Goal: Task Accomplishment & Management: Complete application form

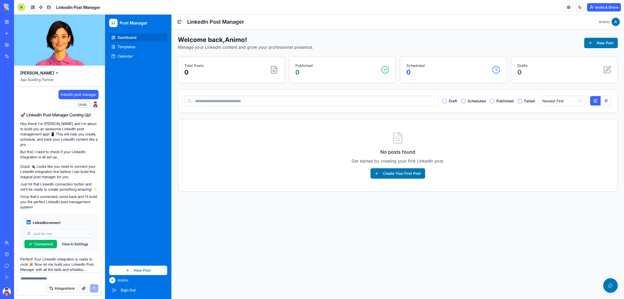
scroll to position [172, 0]
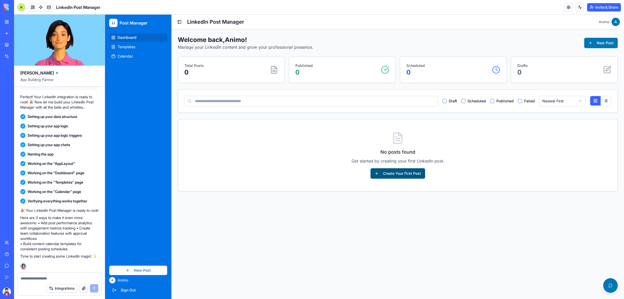
click at [404, 174] on button "Create Your First Post" at bounding box center [398, 173] width 55 height 10
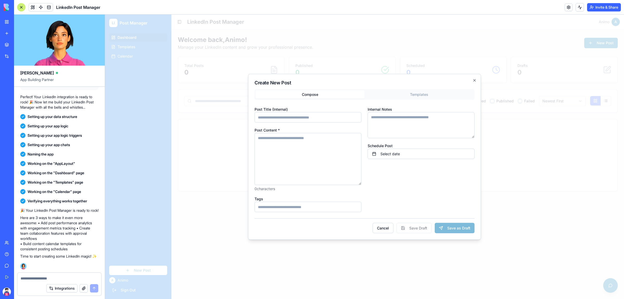
click at [292, 120] on input "Post Title (Internal)" at bounding box center [308, 117] width 107 height 10
click at [291, 139] on textarea "Post Content *" at bounding box center [308, 159] width 107 height 52
click at [296, 204] on input "Tags" at bounding box center [308, 207] width 107 height 10
click at [445, 192] on div "Internal Notes Schedule Post Select date" at bounding box center [421, 159] width 107 height 106
click at [475, 81] on icon "button" at bounding box center [474, 80] width 4 height 4
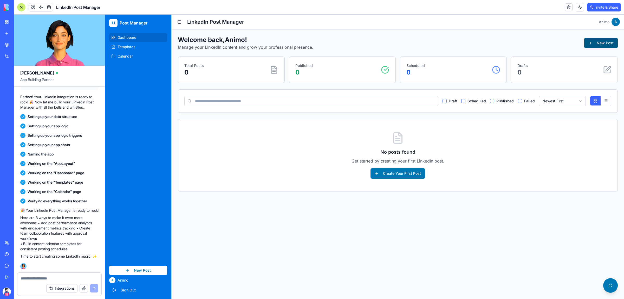
click at [594, 40] on button "New Post" at bounding box center [601, 43] width 34 height 10
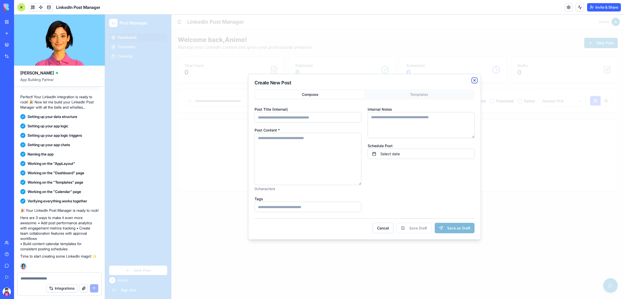
click at [476, 82] on icon "button" at bounding box center [474, 80] width 4 height 4
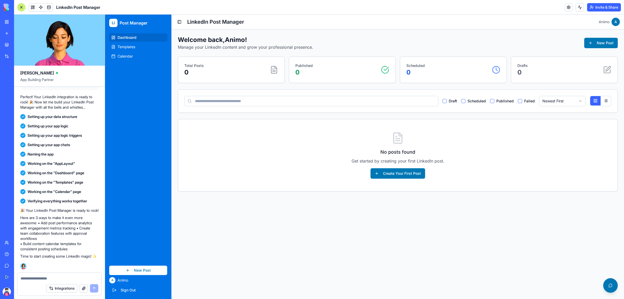
click at [134, 37] on span "Dashboard" at bounding box center [127, 37] width 19 height 5
click at [135, 50] on link "Templates" at bounding box center [138, 47] width 58 height 8
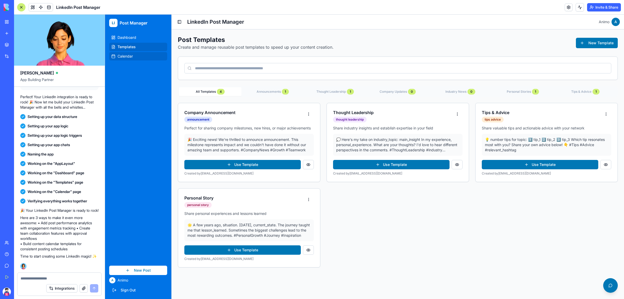
click at [137, 54] on link "Calendar" at bounding box center [138, 56] width 58 height 8
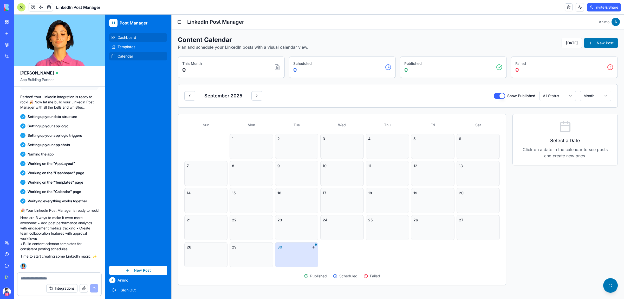
click at [135, 39] on span "Dashboard" at bounding box center [127, 37] width 19 height 5
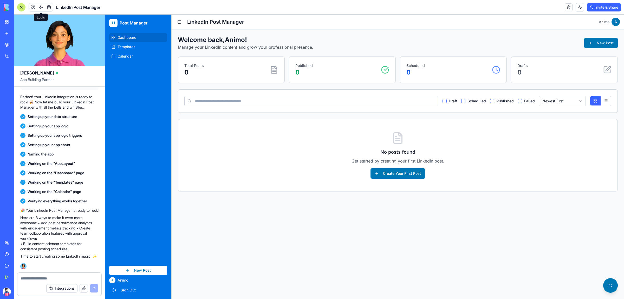
click at [40, 5] on span at bounding box center [41, 7] width 15 height 15
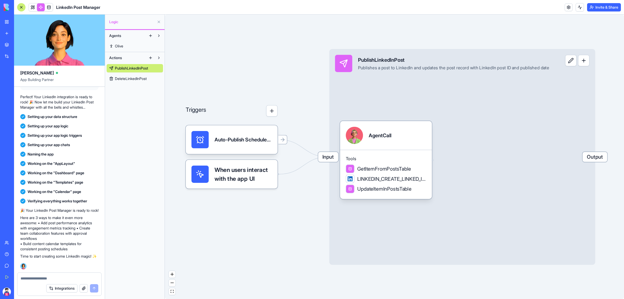
click at [603, 159] on span "Output" at bounding box center [594, 157] width 25 height 10
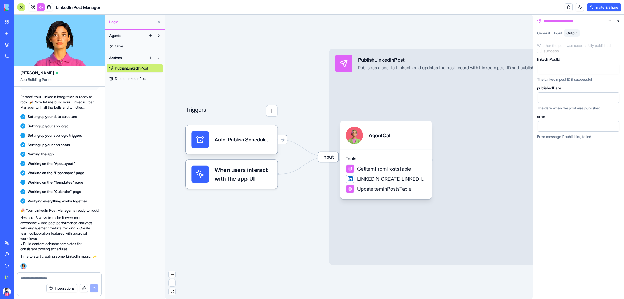
click at [616, 21] on button at bounding box center [618, 21] width 8 height 8
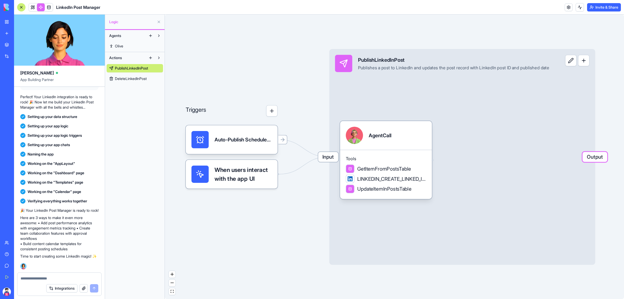
click at [134, 79] on span "DeleteLinkedInPost" at bounding box center [131, 78] width 32 height 5
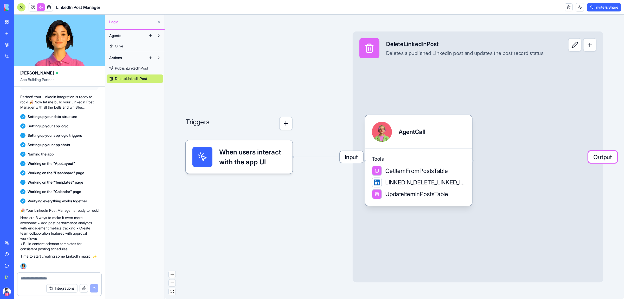
click at [134, 68] on span "PublishLinkedInPost" at bounding box center [131, 68] width 33 height 5
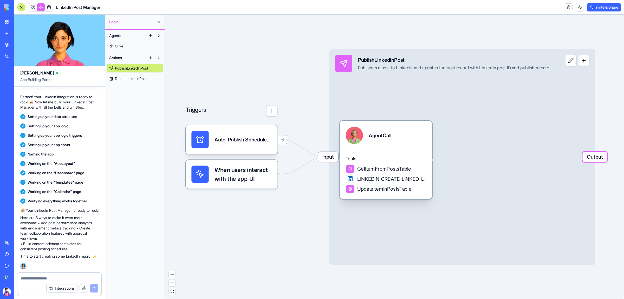
click at [394, 149] on div "AgentCall" at bounding box center [386, 135] width 92 height 29
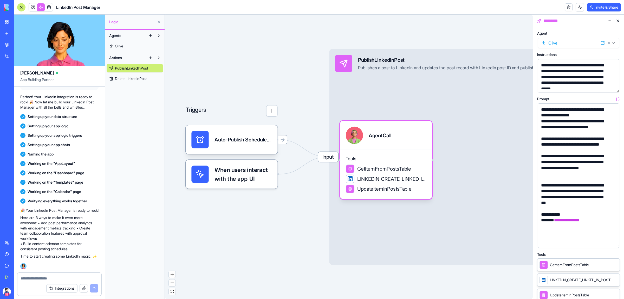
drag, startPoint x: 618, startPoint y: 135, endPoint x: 621, endPoint y: 246, distance: 110.8
click at [621, 246] on div "**********" at bounding box center [578, 162] width 91 height 271
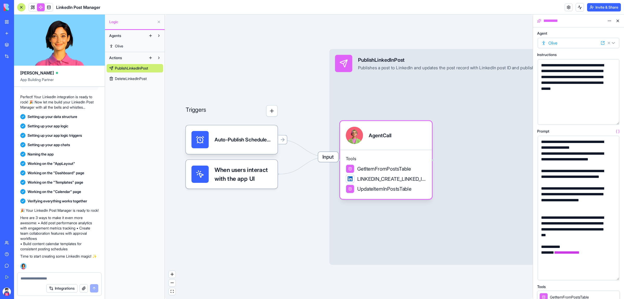
drag, startPoint x: 619, startPoint y: 92, endPoint x: 617, endPoint y: 124, distance: 32.3
click at [617, 124] on div "**********" at bounding box center [579, 92] width 82 height 66
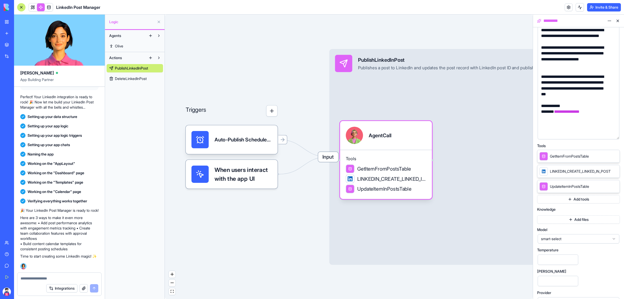
scroll to position [153, 0]
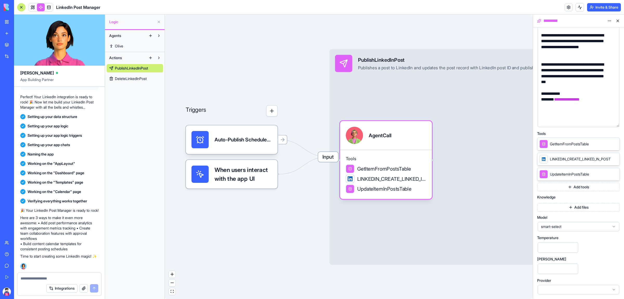
click at [590, 226] on span "smart-select" at bounding box center [575, 226] width 69 height 5
click at [559, 201] on div "**********" at bounding box center [578, 87] width 83 height 416
click at [595, 289] on div at bounding box center [579, 288] width 82 height 9
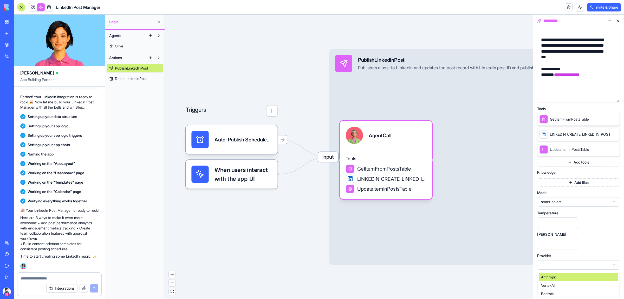
scroll to position [178, 0]
click at [492, 214] on div "Input PublishLinkedInPost Publishes a post to LinkedIn and updates the post rec…" at bounding box center [462, 156] width 266 height 215
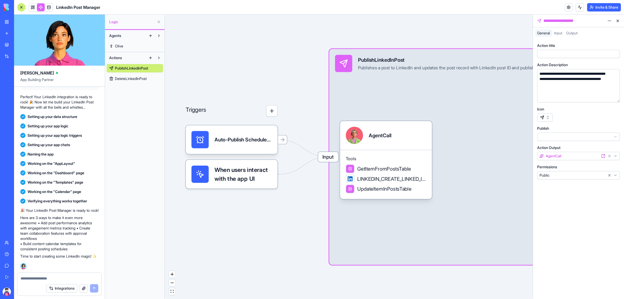
click at [293, 230] on div "Triggers Auto-Publish Scheduled PostsTrigger When users interact with the app U…" at bounding box center [349, 157] width 368 height 284
drag, startPoint x: 295, startPoint y: 226, endPoint x: 266, endPoint y: 215, distance: 30.6
click at [266, 215] on div "Triggers Auto-Publish Scheduled PostsTrigger When users interact with the app U…" at bounding box center [349, 157] width 368 height 284
drag, startPoint x: 419, startPoint y: 224, endPoint x: 380, endPoint y: 228, distance: 38.9
drag, startPoint x: 339, startPoint y: 230, endPoint x: 312, endPoint y: 232, distance: 27.4
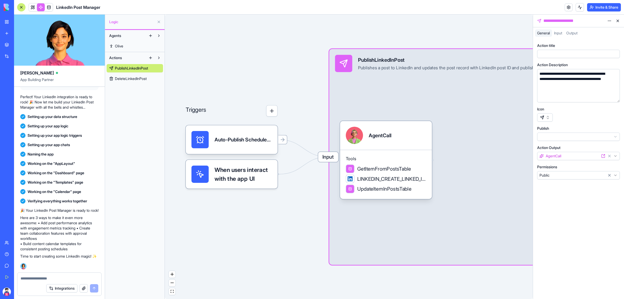
click at [312, 232] on div "Triggers Auto-Publish Scheduled PostsTrigger When users interact with the app U…" at bounding box center [349, 157] width 368 height 284
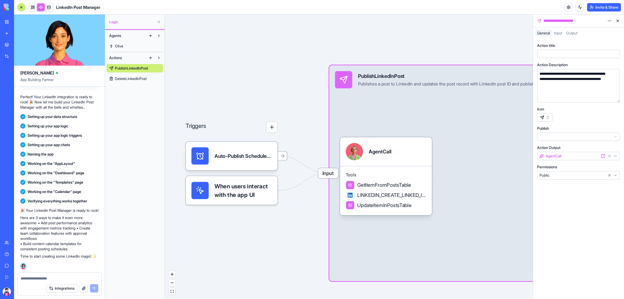
drag, startPoint x: 306, startPoint y: 234, endPoint x: 283, endPoint y: 233, distance: 22.9
click at [618, 21] on button at bounding box center [618, 21] width 8 height 8
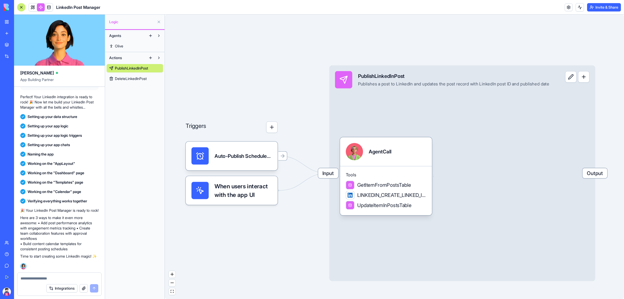
drag, startPoint x: 452, startPoint y: 57, endPoint x: 411, endPoint y: 46, distance: 42.5
click at [411, 47] on div "Triggers Auto-Publish Scheduled PostsTrigger When users interact with the app U…" at bounding box center [394, 157] width 459 height 284
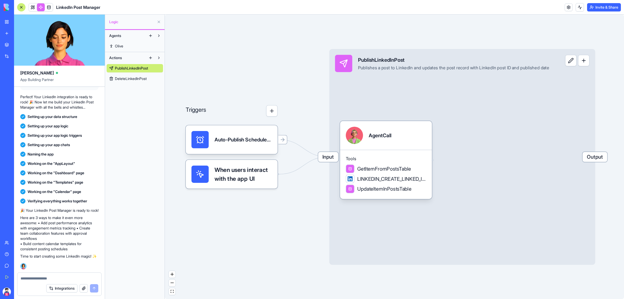
drag, startPoint x: 600, startPoint y: 98, endPoint x: 557, endPoint y: 95, distance: 43.3
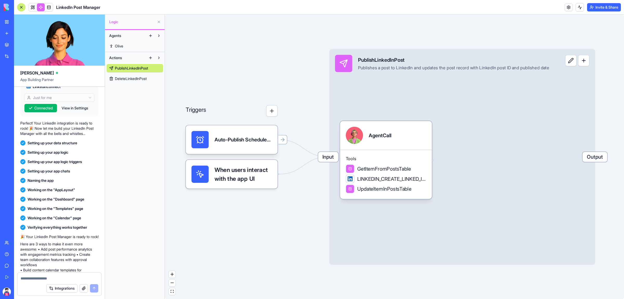
scroll to position [75, 0]
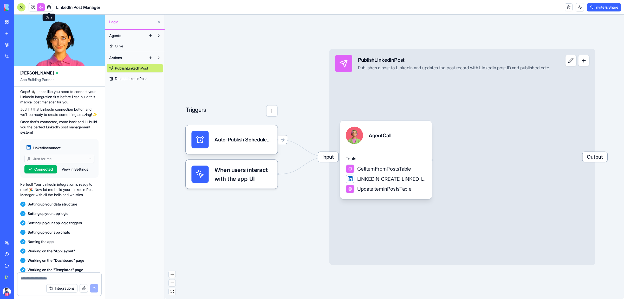
click at [48, 10] on span at bounding box center [49, 7] width 15 height 15
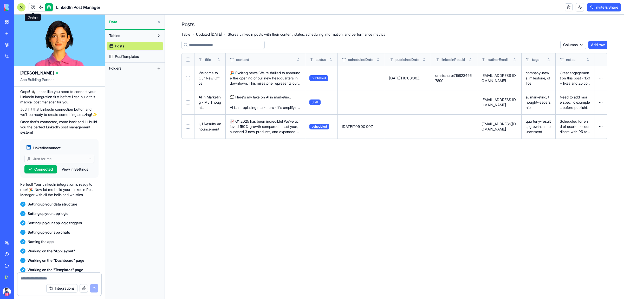
click at [34, 8] on link at bounding box center [33, 7] width 8 height 8
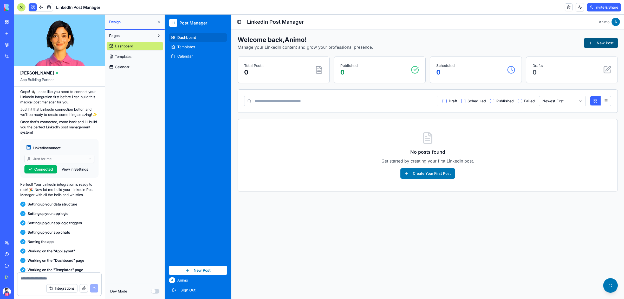
click at [597, 43] on button "New Post" at bounding box center [601, 43] width 34 height 10
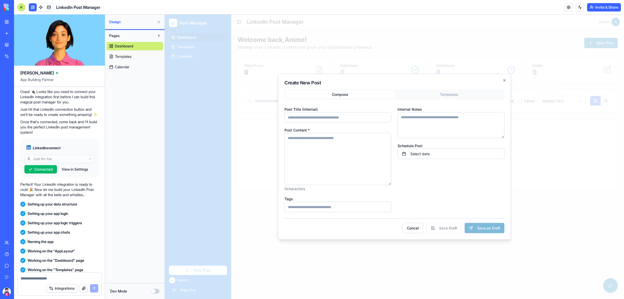
click at [332, 120] on input "Post Title (Internal)" at bounding box center [337, 117] width 107 height 10
click at [346, 152] on textarea "Post Content *" at bounding box center [337, 159] width 107 height 52
click at [335, 207] on input "Tags" at bounding box center [337, 207] width 107 height 10
click at [418, 120] on textarea "Internal Notes" at bounding box center [451, 125] width 107 height 26
click at [427, 154] on button "Select date" at bounding box center [451, 153] width 107 height 10
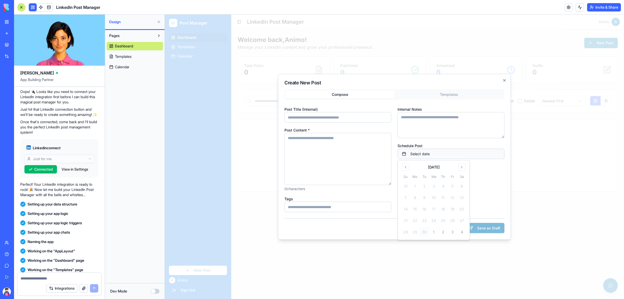
click at [427, 154] on button "Select date" at bounding box center [451, 153] width 107 height 10
click at [477, 175] on div "Internal Notes Schedule Post Select date" at bounding box center [451, 159] width 107 height 106
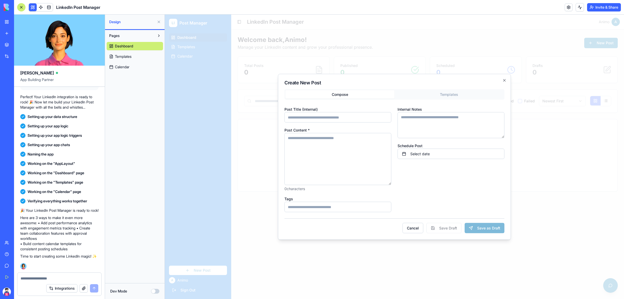
scroll to position [172, 0]
click at [51, 278] on textarea at bounding box center [60, 277] width 78 height 5
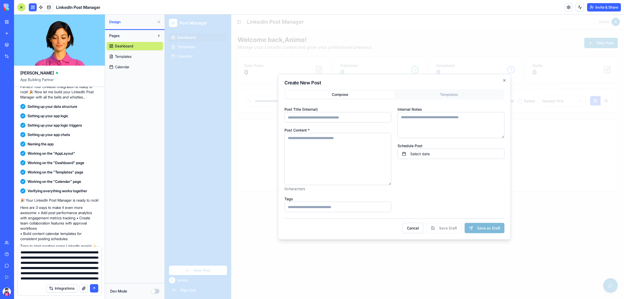
scroll to position [20, 0]
type textarea "**********"
click at [95, 288] on button "submit" at bounding box center [94, 288] width 8 height 8
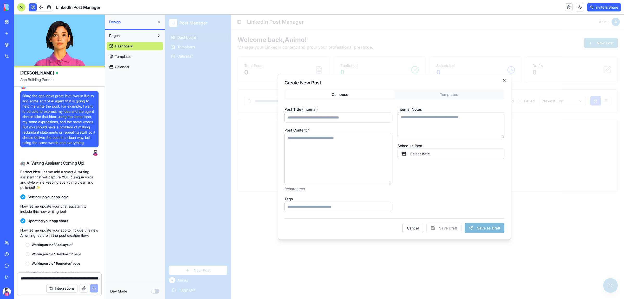
scroll to position [379, 0]
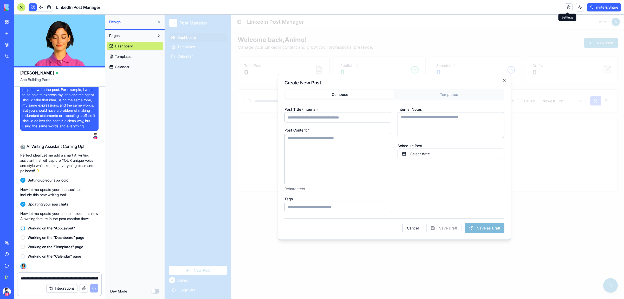
click at [566, 7] on link at bounding box center [569, 7] width 8 height 8
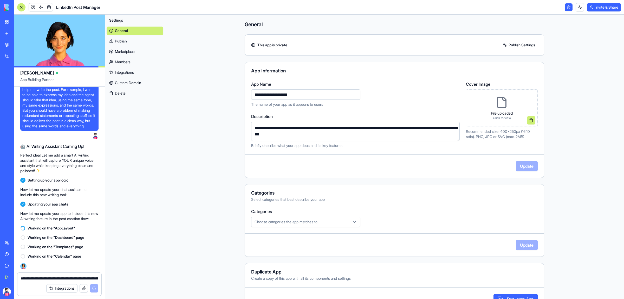
click at [566, 8] on link at bounding box center [569, 7] width 8 height 8
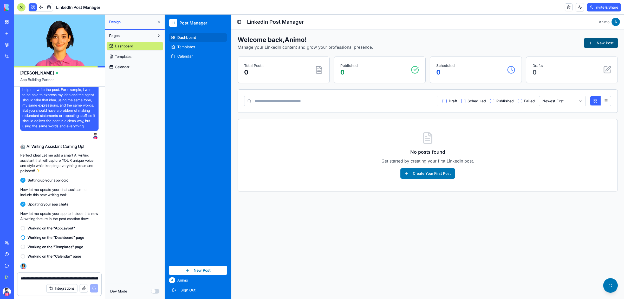
click at [608, 44] on button "New Post" at bounding box center [601, 43] width 34 height 10
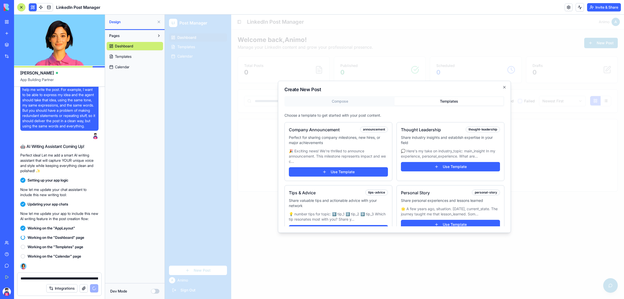
click at [439, 97] on div "Compose Templates" at bounding box center [394, 101] width 220 height 10
click at [343, 97] on div "Compose Templates" at bounding box center [394, 101] width 220 height 10
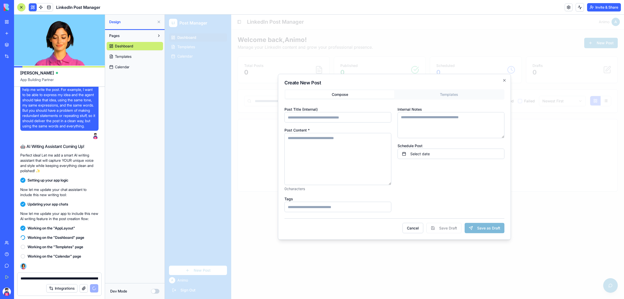
click at [344, 100] on div "Compose Templates Post Title (Internal) Post Content * 0 characters Tags Intern…" at bounding box center [394, 161] width 220 height 144
click at [341, 118] on input "Post Title (Internal)" at bounding box center [337, 117] width 107 height 10
click at [423, 122] on textarea "Internal Notes" at bounding box center [451, 125] width 107 height 26
click at [346, 154] on textarea "Post Content *" at bounding box center [337, 159] width 107 height 52
click at [265, 223] on div at bounding box center [394, 157] width 459 height 284
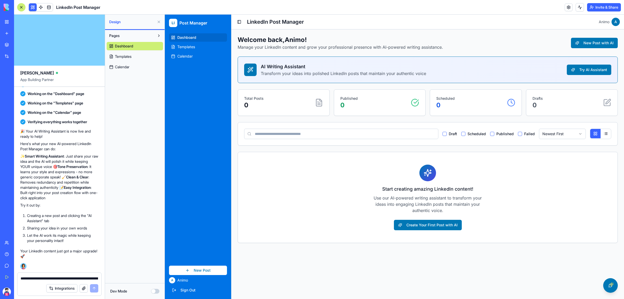
scroll to position [528, 0]
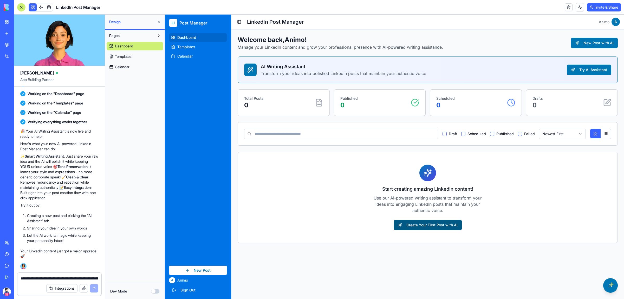
click at [436, 229] on button "Create Your First Post with AI" at bounding box center [428, 224] width 68 height 10
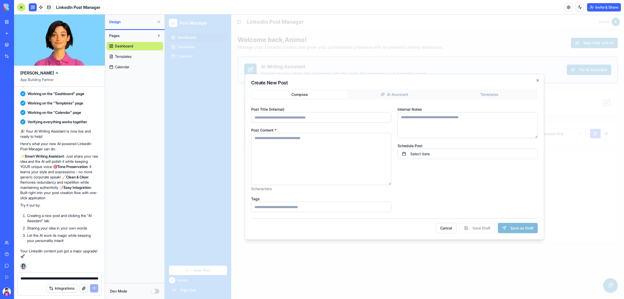
click at [565, 193] on div at bounding box center [394, 157] width 459 height 284
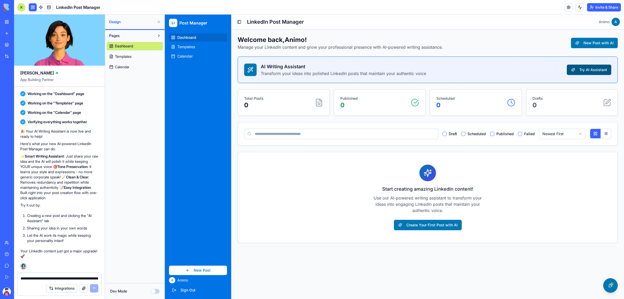
click at [586, 70] on button "Try AI Assistant" at bounding box center [589, 69] width 44 height 10
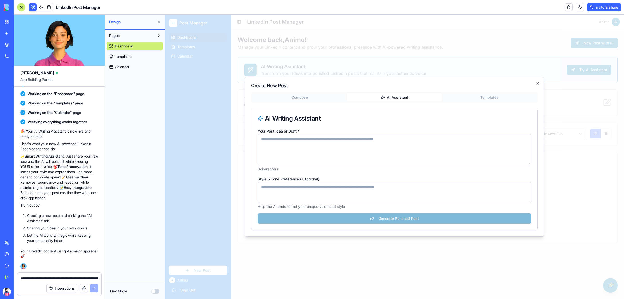
click at [388, 91] on div "Create New Post Compose AI Assistant Templates AI Writing Assistant Your Post I…" at bounding box center [395, 157] width 300 height 160
click at [312, 153] on textarea "Your Post Idea or Draft *" at bounding box center [395, 149] width 274 height 31
click at [316, 190] on textarea "Style & Tone Preferences (Optional)" at bounding box center [395, 192] width 274 height 21
click at [308, 99] on div "Compose AI Assistant Templates AI Writing Assistant Your Post Idea or Draft * 0…" at bounding box center [394, 161] width 287 height 138
click at [397, 96] on button "AI Assistant" at bounding box center [394, 97] width 95 height 8
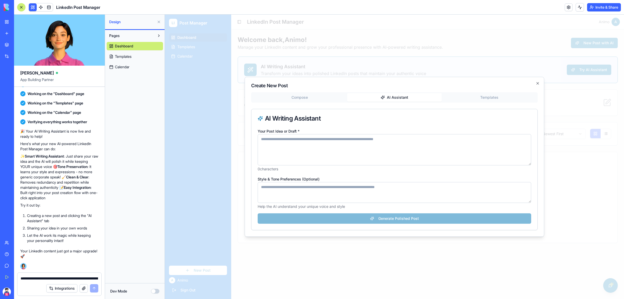
click at [478, 98] on button "Templates" at bounding box center [489, 97] width 95 height 8
click at [403, 100] on button "AI Assistant" at bounding box center [394, 97] width 95 height 8
click at [539, 81] on icon "button" at bounding box center [538, 83] width 4 height 4
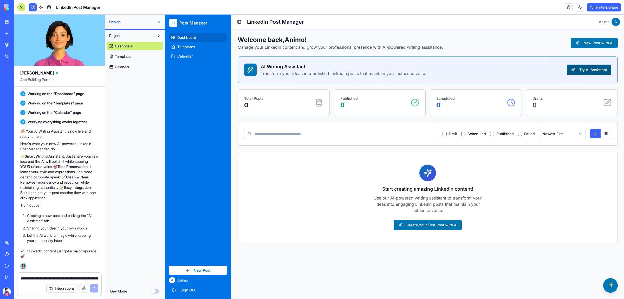
click at [591, 73] on button "Try AI Assistant" at bounding box center [589, 69] width 44 height 10
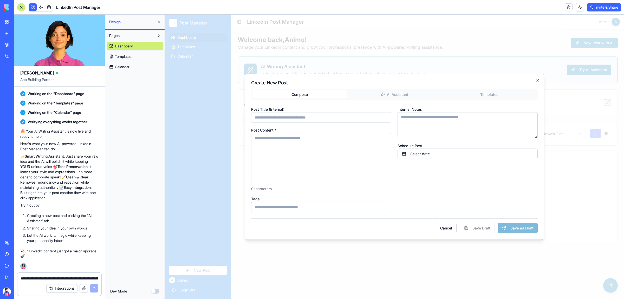
click at [344, 150] on textarea "Post Content *" at bounding box center [321, 159] width 140 height 52
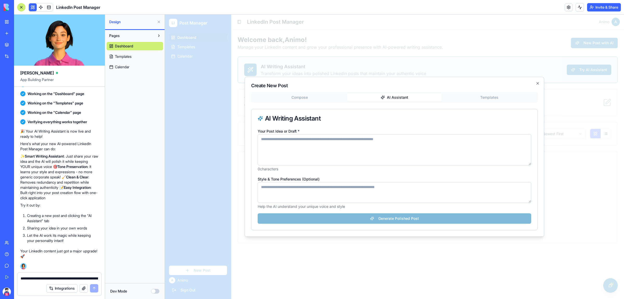
click at [396, 94] on button "AI Assistant" at bounding box center [394, 97] width 95 height 8
click at [329, 149] on textarea "Your Post Idea or Draft *" at bounding box center [395, 149] width 274 height 31
paste textarea "**********"
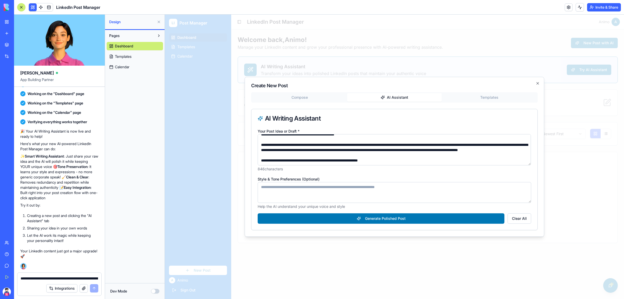
scroll to position [31, 0]
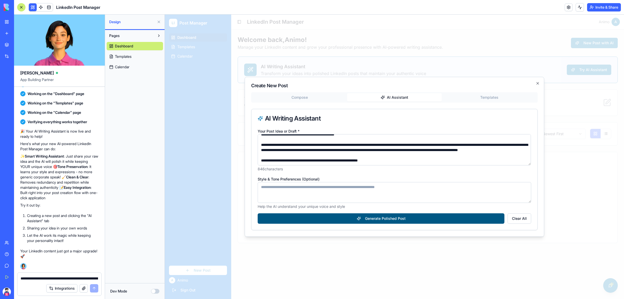
type textarea "**********"
click at [390, 218] on button "Generate Polished Post" at bounding box center [381, 218] width 247 height 10
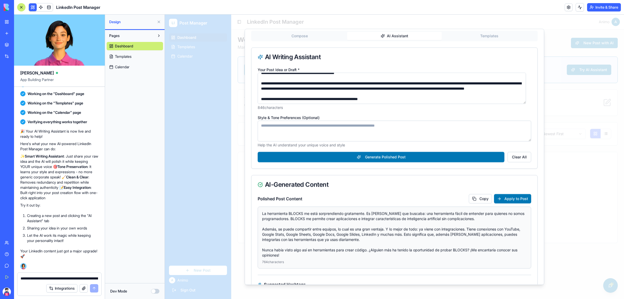
scroll to position [0, 0]
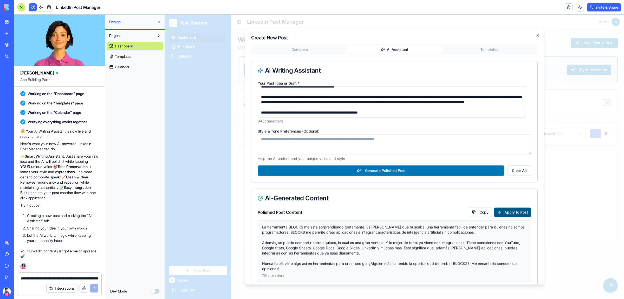
click at [506, 213] on button "Apply to Post" at bounding box center [512, 211] width 37 height 9
click at [490, 214] on button "Copy" at bounding box center [490, 211] width 23 height 9
click at [309, 48] on body "LI Post Manager Dashboard Templates Calendar New Post A Animo Sign Out Toggle S…" at bounding box center [394, 157] width 459 height 284
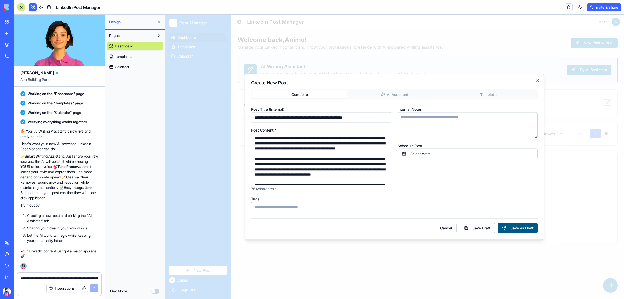
click at [525, 228] on button "Save as Draft" at bounding box center [518, 228] width 40 height 10
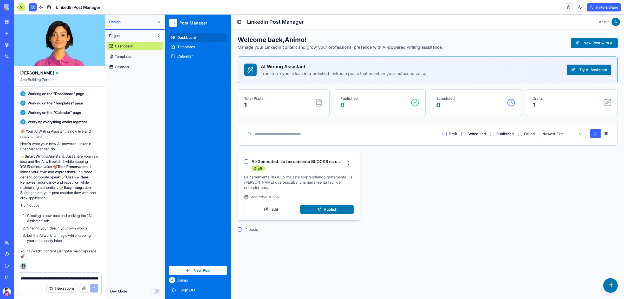
click at [284, 174] on div "AI-Generated: La herramienta BLOCKS es una herramienta que realm... Draft" at bounding box center [299, 163] width 122 height 22
click at [283, 162] on h3 "AI-Generated: La herramienta BLOCKS es una herramienta que realm..." at bounding box center [297, 161] width 92 height 6
click at [244, 161] on button "button" at bounding box center [246, 161] width 4 height 4
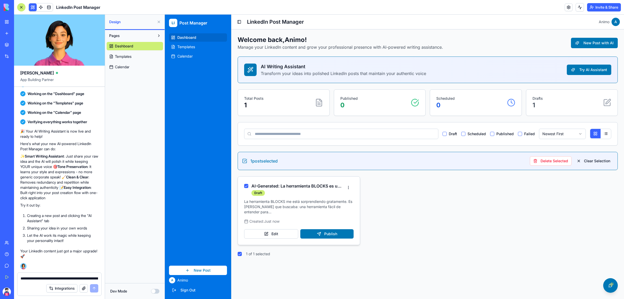
click at [246, 187] on button "button" at bounding box center [246, 186] width 4 height 4
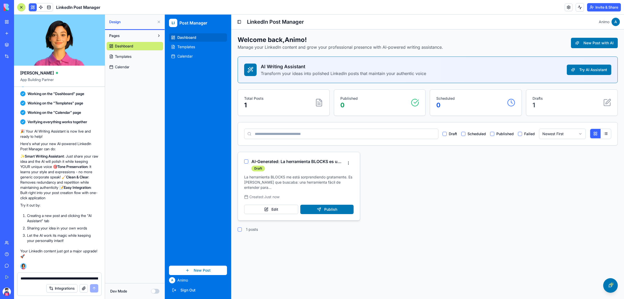
click at [296, 187] on div "La herramienta BLOCKS me está sorprendiendo gratamente. Es [PERSON_NAME] que bu…" at bounding box center [299, 197] width 122 height 46
click at [272, 205] on button "Edit" at bounding box center [271, 208] width 54 height 9
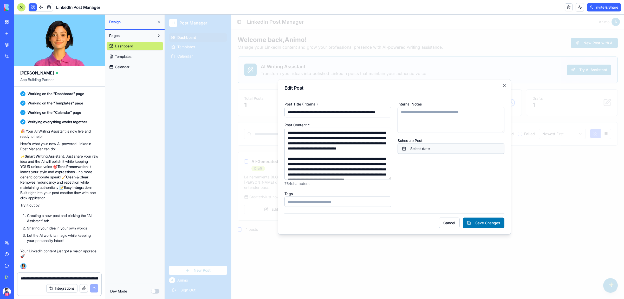
click at [439, 151] on button "Select date" at bounding box center [451, 148] width 107 height 10
click at [368, 144] on textarea "**********" at bounding box center [337, 154] width 107 height 52
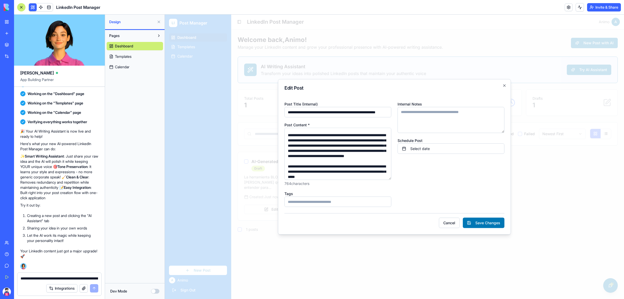
scroll to position [51, 0]
click at [374, 160] on textarea "**********" at bounding box center [337, 154] width 107 height 52
click at [333, 234] on div "**********" at bounding box center [394, 156] width 233 height 155
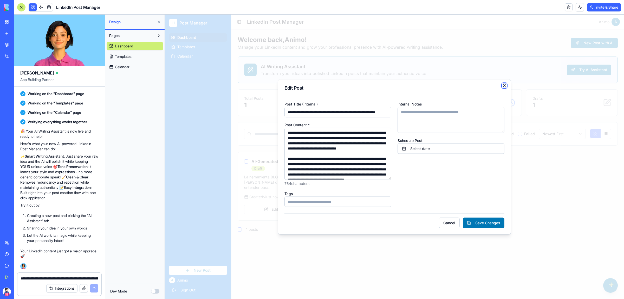
click at [504, 84] on icon "button" at bounding box center [504, 85] width 4 height 4
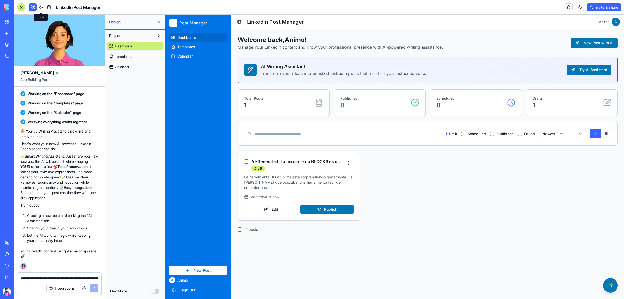
click at [42, 3] on span at bounding box center [41, 7] width 15 height 15
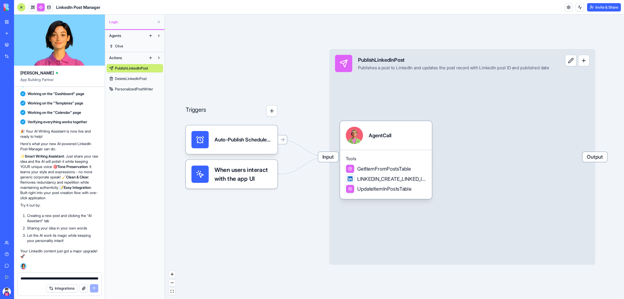
click at [128, 82] on link "DeleteLinkedInPost" at bounding box center [135, 78] width 56 height 8
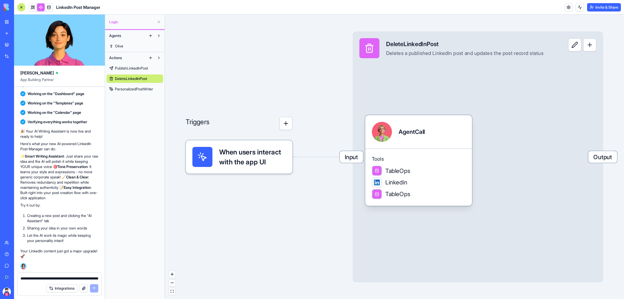
click at [127, 85] on link "PersonalizedPostWriter" at bounding box center [135, 89] width 56 height 8
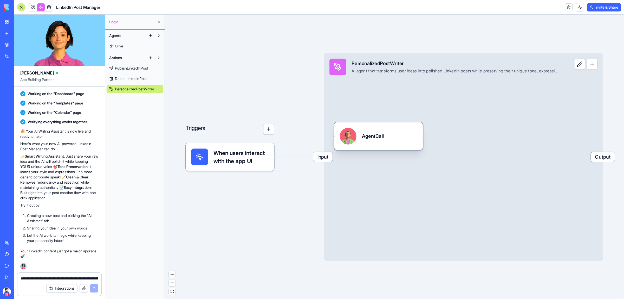
click at [380, 133] on div "AgentCall" at bounding box center [373, 135] width 22 height 7
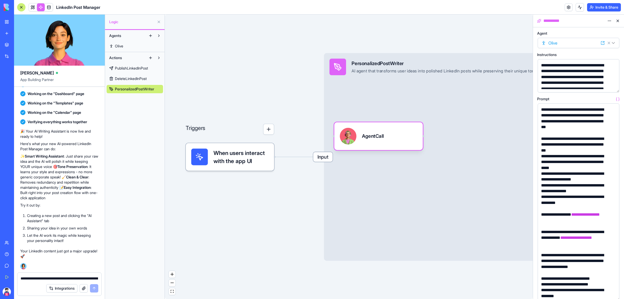
drag, startPoint x: 618, startPoint y: 134, endPoint x: 624, endPoint y: 298, distance: 163.9
click at [624, 298] on div "**********" at bounding box center [578, 162] width 91 height 271
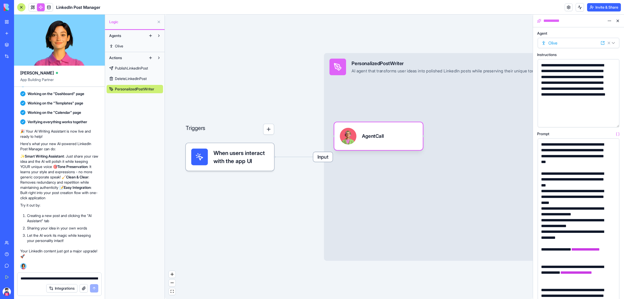
drag, startPoint x: 618, startPoint y: 92, endPoint x: 620, endPoint y: 126, distance: 34.9
click at [620, 126] on div "**********" at bounding box center [578, 162] width 91 height 271
click at [594, 105] on div "**********" at bounding box center [574, 85] width 69 height 47
click at [566, 185] on div "**********" at bounding box center [574, 179] width 69 height 17
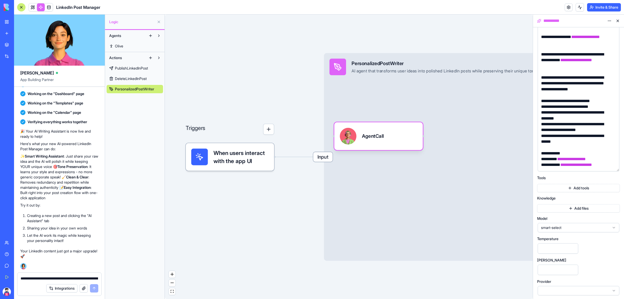
scroll to position [165, 0]
click at [559, 249] on input "***" at bounding box center [558, 247] width 41 height 10
type input "***"
click at [593, 243] on div "Temperature ***" at bounding box center [578, 244] width 83 height 17
click at [575, 226] on span "smart-select" at bounding box center [575, 226] width 69 height 5
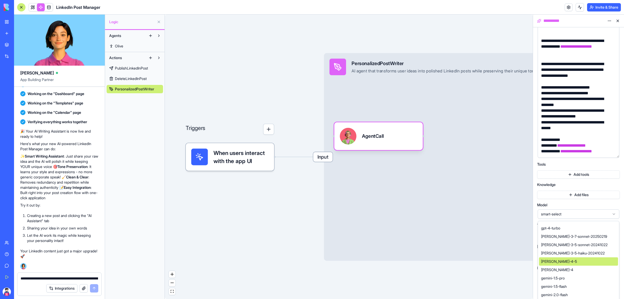
scroll to position [156, 0]
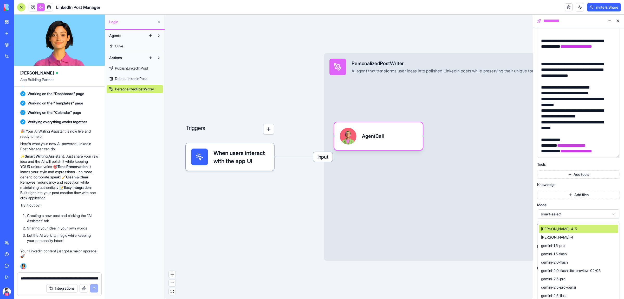
click at [582, 227] on div "[PERSON_NAME]-4-5" at bounding box center [578, 228] width 79 height 8
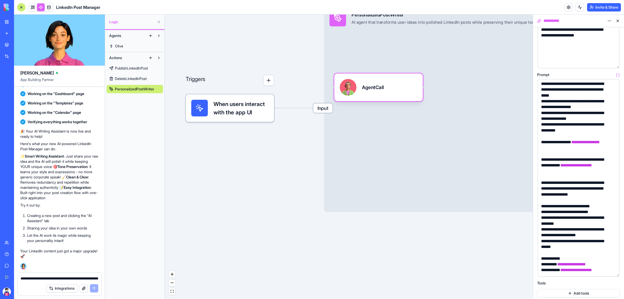
scroll to position [165, 0]
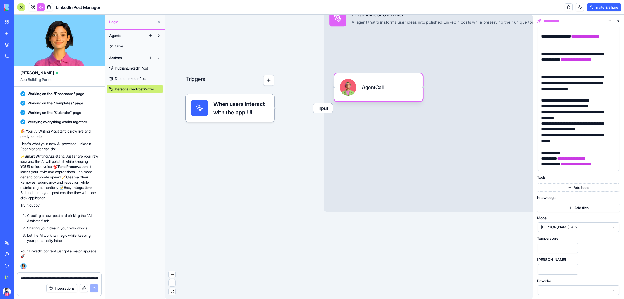
click at [506, 260] on div "Triggers When users interact with the app UI Input PersonalizedPostWriter AI ag…" at bounding box center [349, 157] width 368 height 284
click at [518, 241] on div "Triggers When users interact with the app UI Input PersonalizedPostWriter AI ag…" at bounding box center [349, 157] width 368 height 284
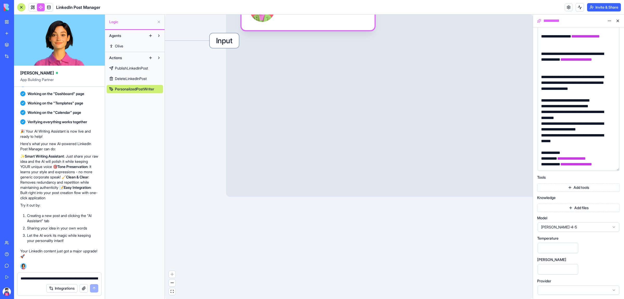
click at [435, 171] on div "Input PersonalizedPostWriter AI agent that transforms user ideas into polished …" at bounding box center [436, 41] width 420 height 312
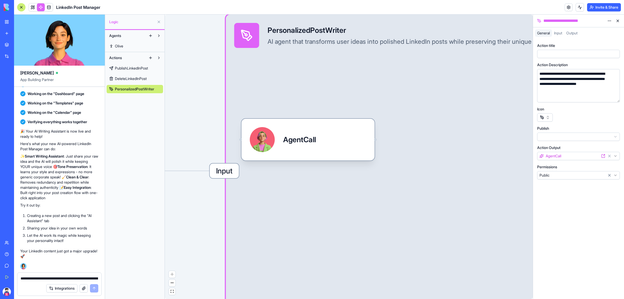
click at [617, 22] on button at bounding box center [618, 21] width 8 height 8
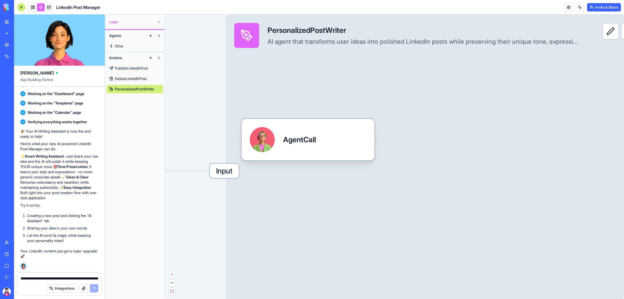
drag, startPoint x: 206, startPoint y: 108, endPoint x: 287, endPoint y: 118, distance: 81.6
click at [287, 118] on div "Triggers When users interact with the app UI Input PersonalizedPostWriter AI ag…" at bounding box center [394, 157] width 459 height 284
click at [51, 6] on link at bounding box center [49, 7] width 8 height 8
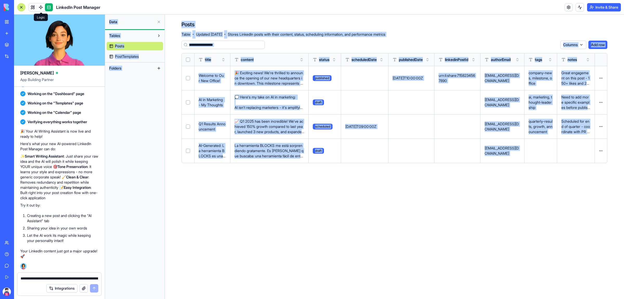
click at [293, 239] on main "Posts Table · Updated [DATE] · Stores LinkedIn posts with their content, status…" at bounding box center [394, 157] width 459 height 284
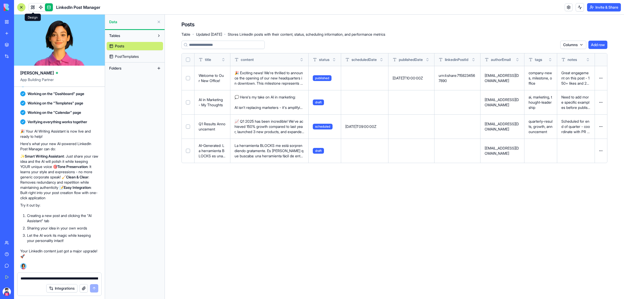
click at [34, 6] on link at bounding box center [33, 7] width 8 height 8
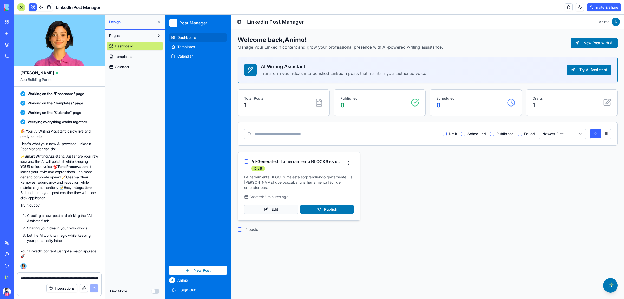
click at [267, 204] on button "Edit" at bounding box center [271, 208] width 54 height 9
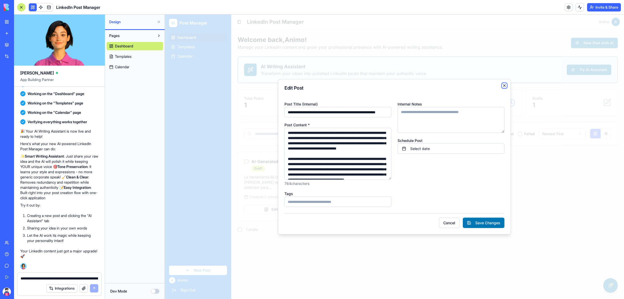
click at [506, 86] on icon "button" at bounding box center [504, 85] width 4 height 4
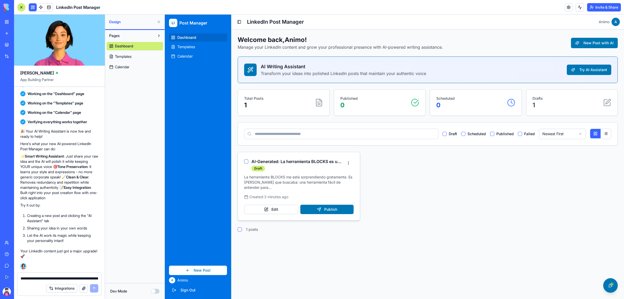
click at [247, 158] on div "AI-Generated: La herramienta BLOCKS es una herramienta que realm... Draft" at bounding box center [293, 164] width 99 height 13
click at [248, 162] on button "button" at bounding box center [246, 161] width 4 height 4
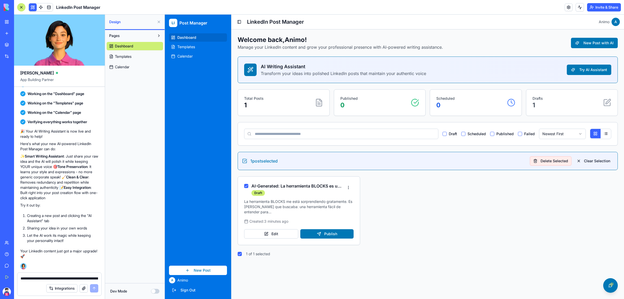
click at [552, 159] on button "Delete Selected" at bounding box center [551, 160] width 42 height 9
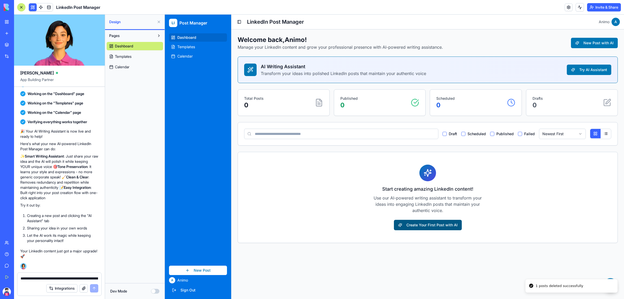
click at [421, 227] on button "Create Your First Post with AI" at bounding box center [428, 224] width 68 height 10
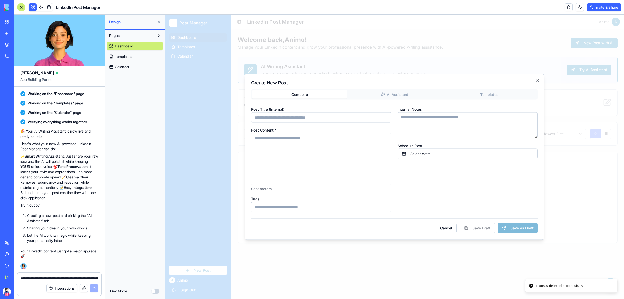
click at [380, 94] on button "AI Assistant" at bounding box center [394, 94] width 95 height 8
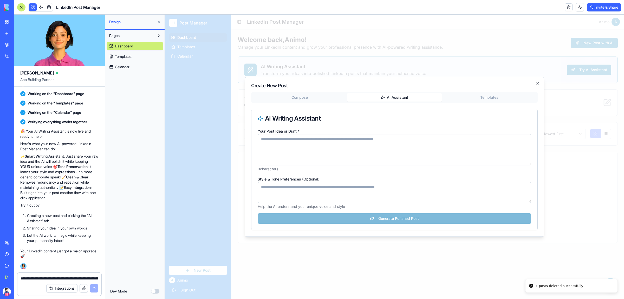
click at [310, 145] on textarea "Your Post Idea or Draft *" at bounding box center [395, 149] width 274 height 31
paste textarea "**********"
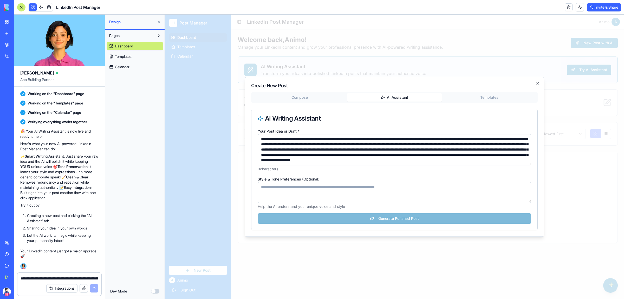
scroll to position [3, 0]
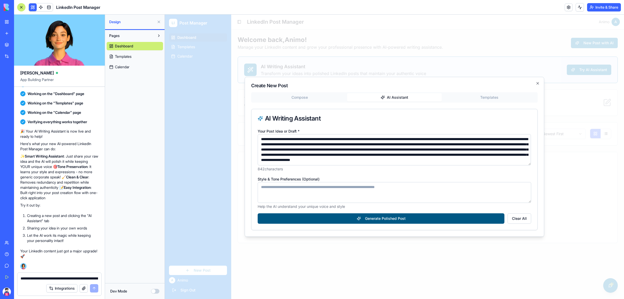
type textarea "**********"
click at [381, 220] on button "Generate Polished Post" at bounding box center [381, 218] width 247 height 10
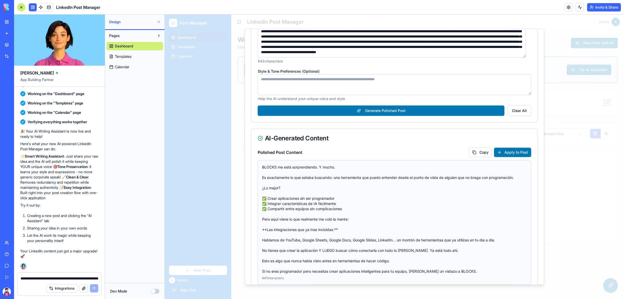
scroll to position [98, 0]
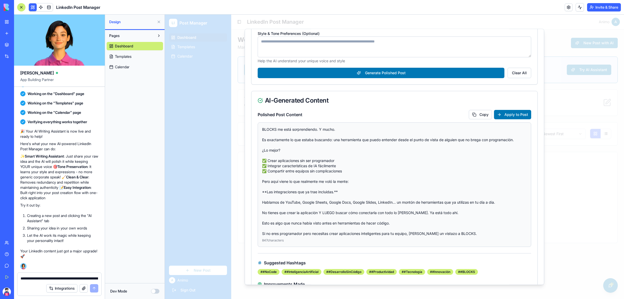
click at [303, 230] on div "BLOCKS me está sorprendiendo. Y mucho. Es exactamente lo que estaba buscando: u…" at bounding box center [394, 181] width 265 height 109
click at [307, 234] on div "BLOCKS me está sorprendiendo. Y mucho. Es exactamente lo que estaba buscando: u…" at bounding box center [394, 181] width 265 height 109
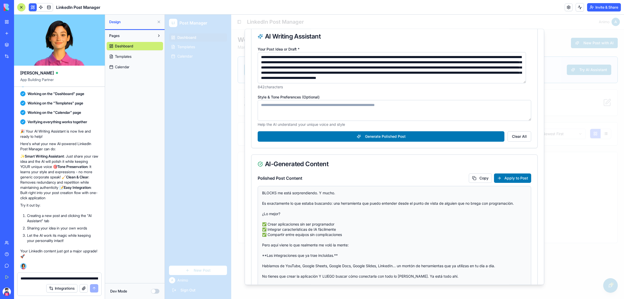
scroll to position [33, 0]
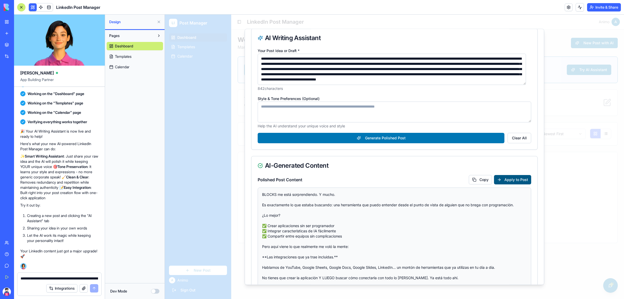
click at [509, 179] on button "Apply to Post" at bounding box center [512, 179] width 37 height 9
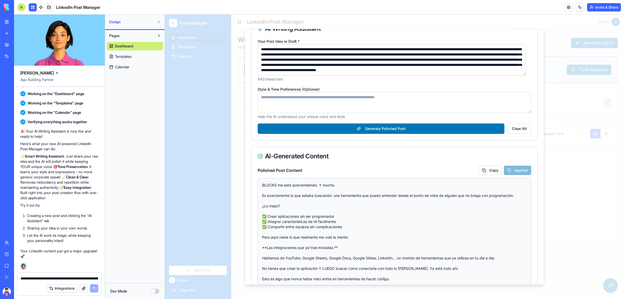
scroll to position [0, 0]
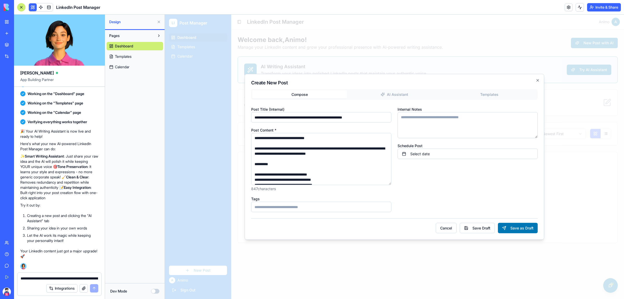
click at [318, 50] on body "**********" at bounding box center [394, 157] width 459 height 284
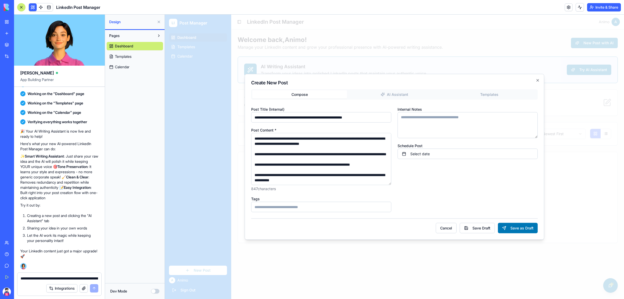
scroll to position [93, 0]
click at [332, 180] on textarea "**********" at bounding box center [321, 159] width 140 height 52
click at [324, 163] on textarea "**********" at bounding box center [321, 159] width 140 height 52
type textarea "**********"
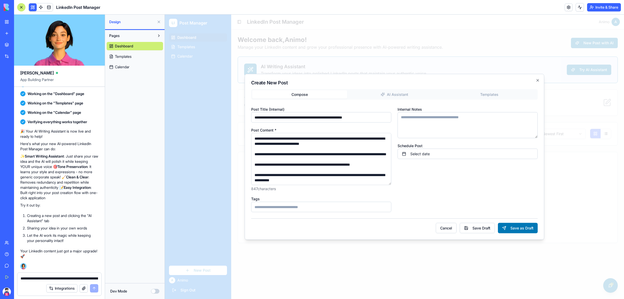
scroll to position [93, 0]
click at [301, 173] on textarea "**********" at bounding box center [321, 159] width 140 height 52
click at [306, 159] on textarea "**********" at bounding box center [321, 159] width 140 height 52
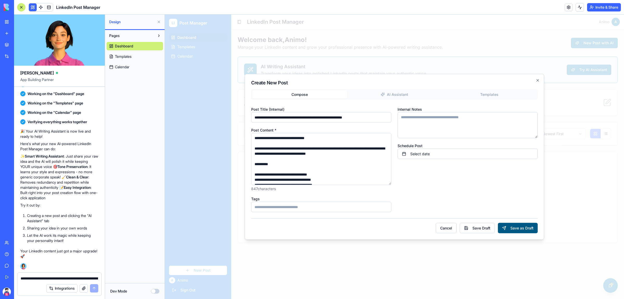
click at [515, 223] on button "Save as Draft" at bounding box center [518, 228] width 40 height 10
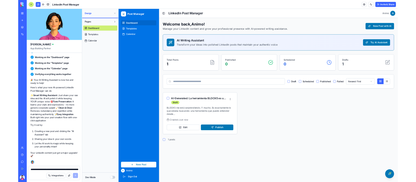
scroll to position [528, 0]
